Goal: Task Accomplishment & Management: Manage account settings

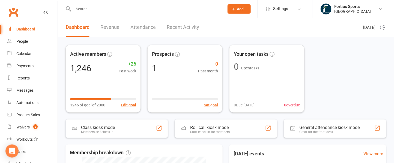
click at [108, 7] on input "text" at bounding box center [146, 9] width 149 height 8
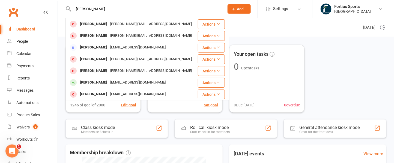
type input "[PERSON_NAME]"
click at [382, 10] on icon at bounding box center [380, 9] width 4 height 4
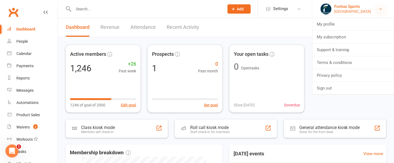
click at [380, 9] on icon at bounding box center [380, 9] width 4 height 4
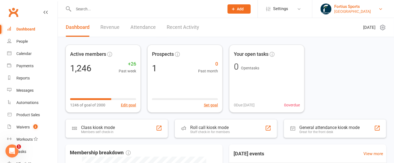
click at [357, 10] on div "[GEOGRAPHIC_DATA]" at bounding box center [352, 11] width 37 height 5
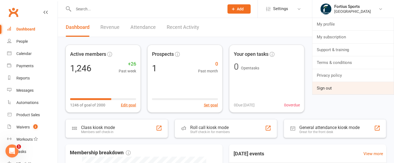
click at [326, 89] on link "Sign out" at bounding box center [353, 88] width 82 height 13
